Goal: Transaction & Acquisition: Purchase product/service

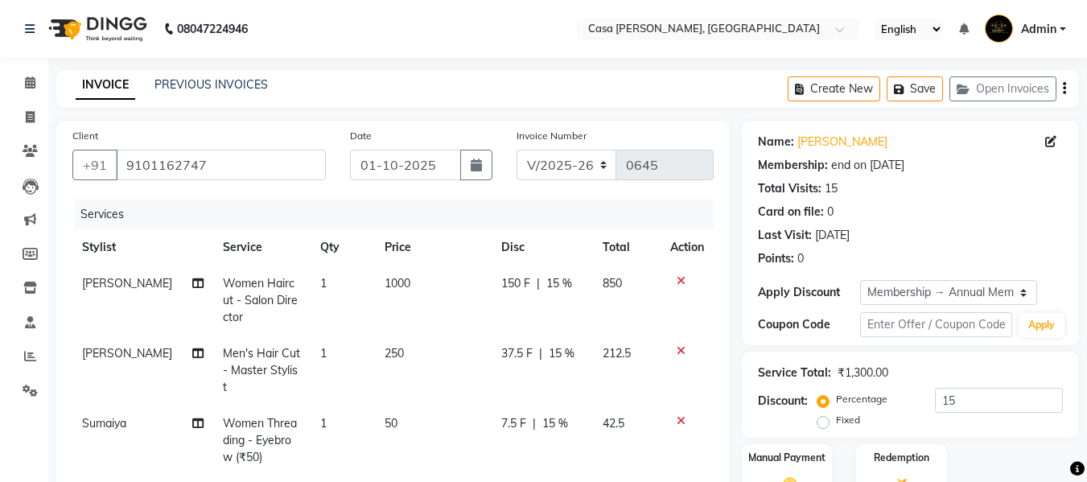
select select "700"
select select "service"
select select "10556"
select select "1: Object"
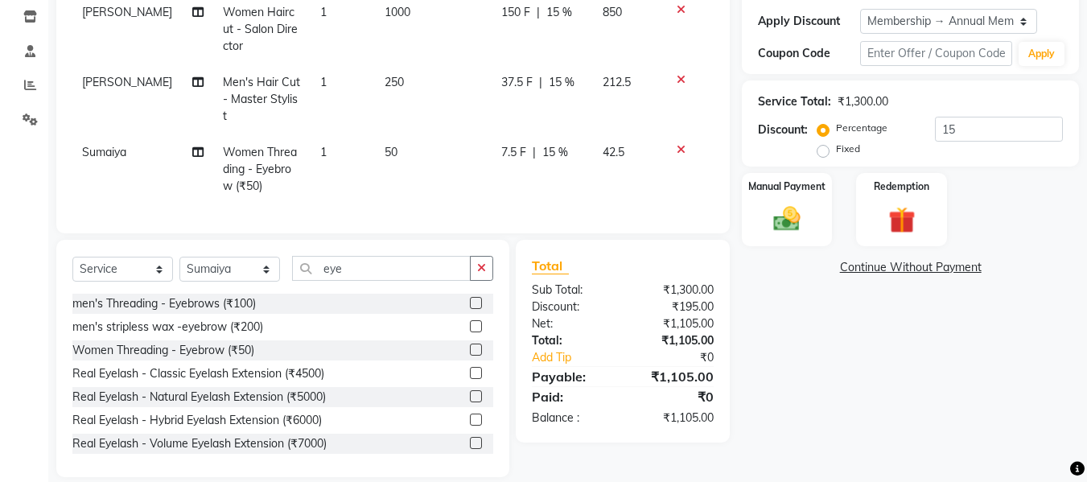
scroll to position [286, 0]
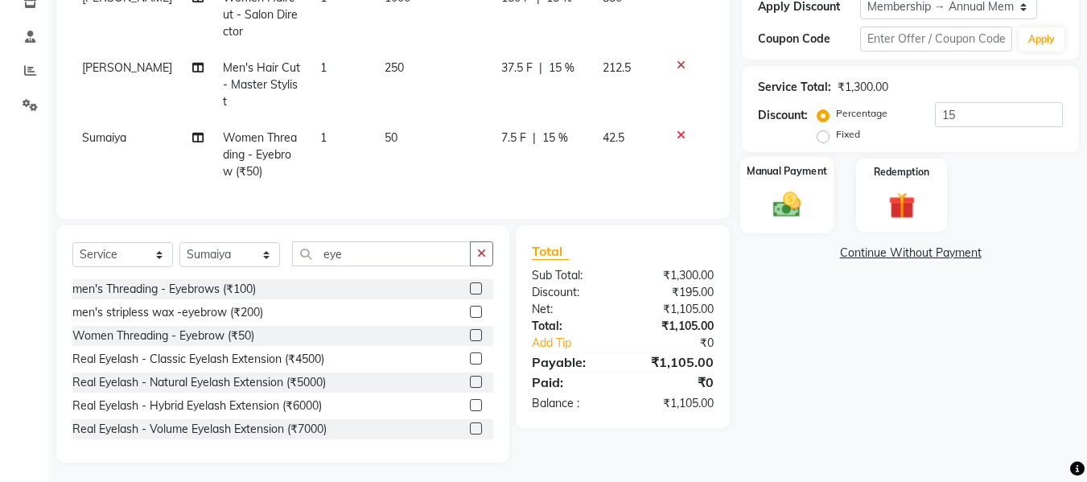
click at [790, 212] on img at bounding box center [786, 204] width 45 height 32
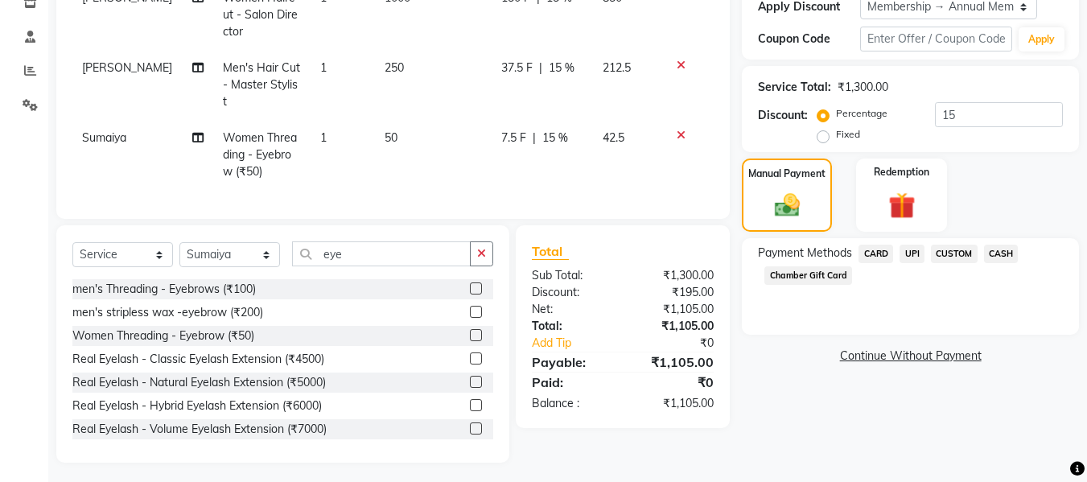
click at [911, 255] on span "UPI" at bounding box center [911, 254] width 25 height 19
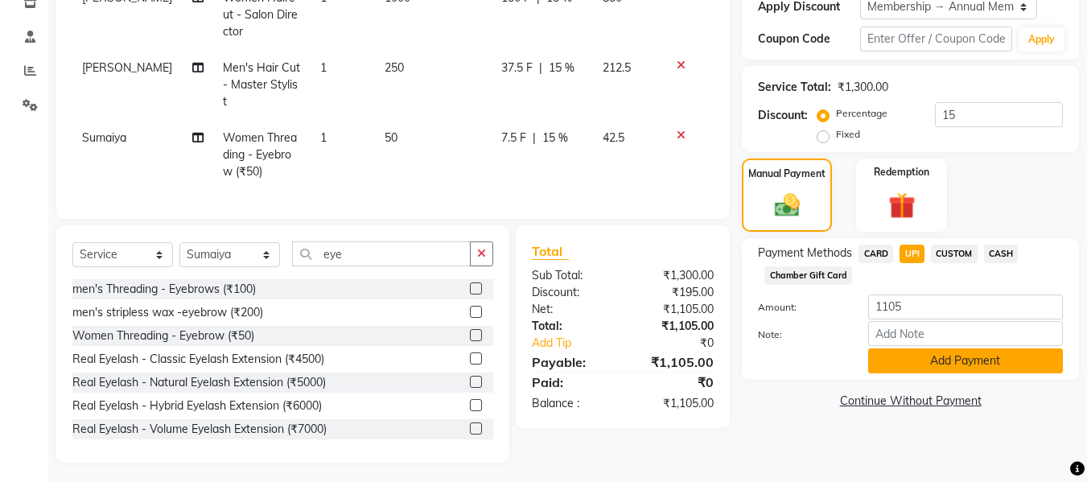
click at [906, 361] on button "Add Payment" at bounding box center [965, 360] width 195 height 25
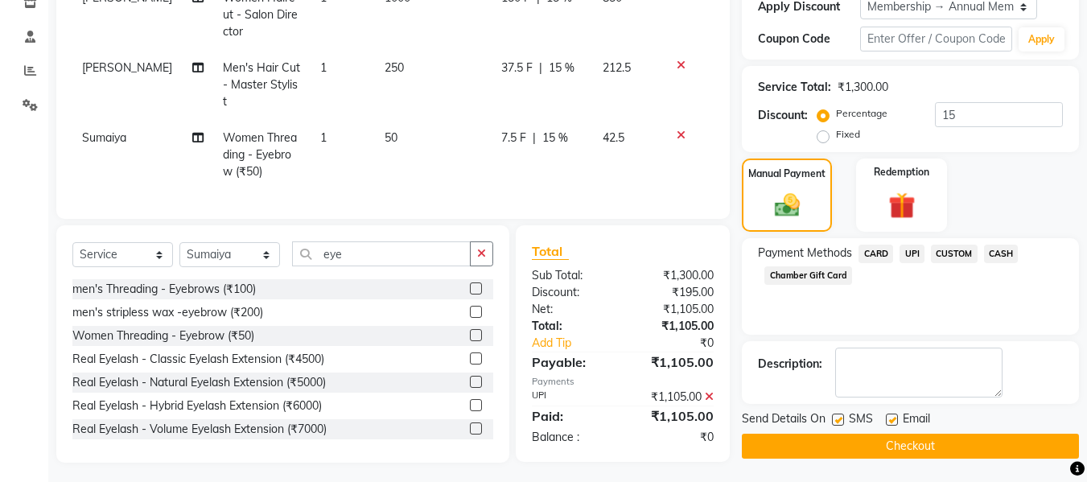
click at [1011, 441] on button "Checkout" at bounding box center [910, 446] width 337 height 25
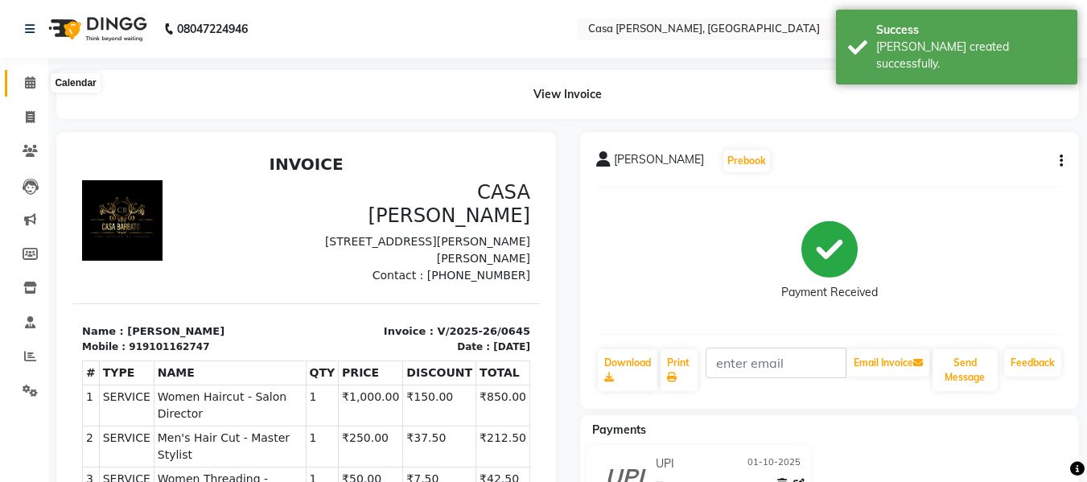
click at [32, 77] on icon at bounding box center [30, 82] width 10 height 12
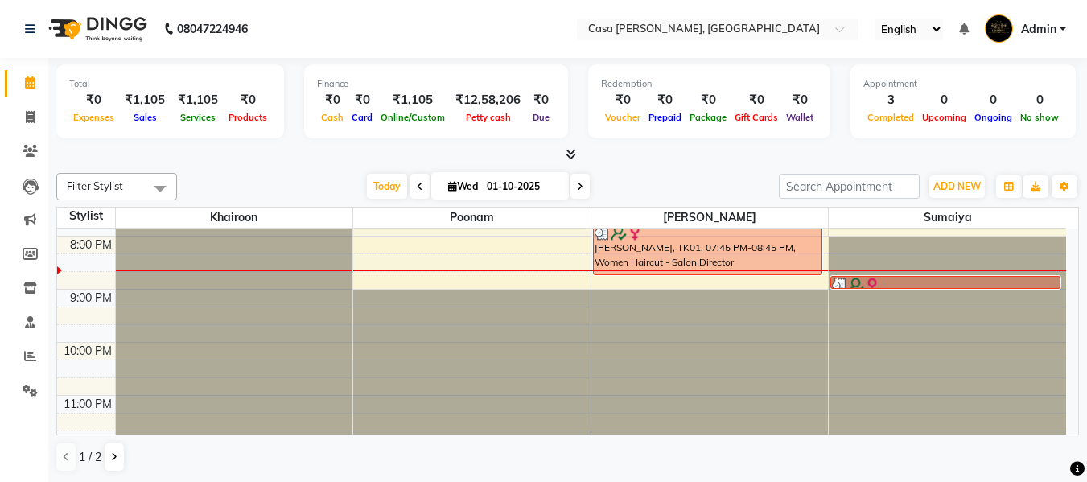
scroll to position [590, 0]
